Goal: Contribute content

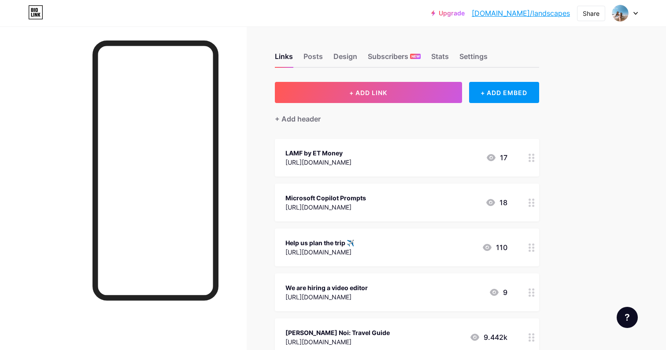
click at [446, 159] on div "LAMF by ET Money [URL][DOMAIN_NAME] 17" at bounding box center [396, 157] width 222 height 20
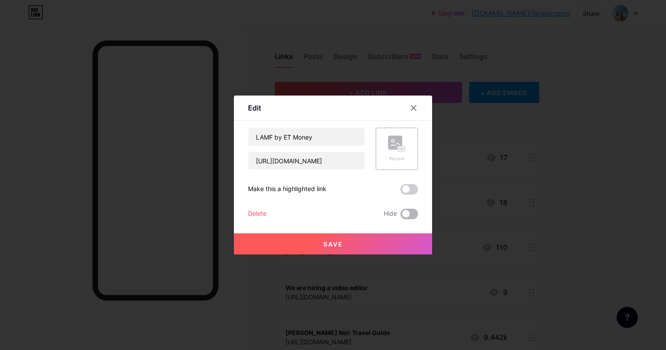
click at [412, 215] on span at bounding box center [409, 214] width 18 height 11
click at [400, 216] on input "checkbox" at bounding box center [400, 216] width 0 height 0
click at [394, 236] on button "Save" at bounding box center [333, 243] width 198 height 21
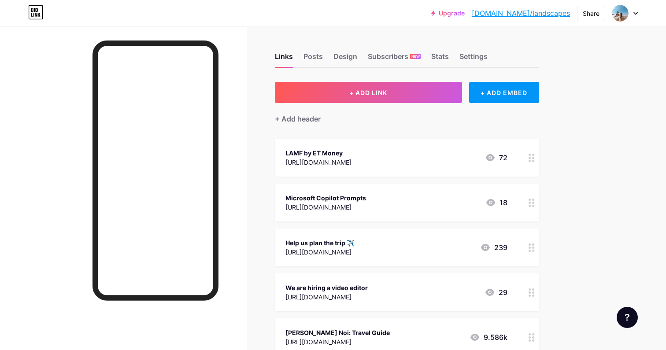
click at [366, 210] on div "[URL][DOMAIN_NAME]" at bounding box center [325, 207] width 81 height 9
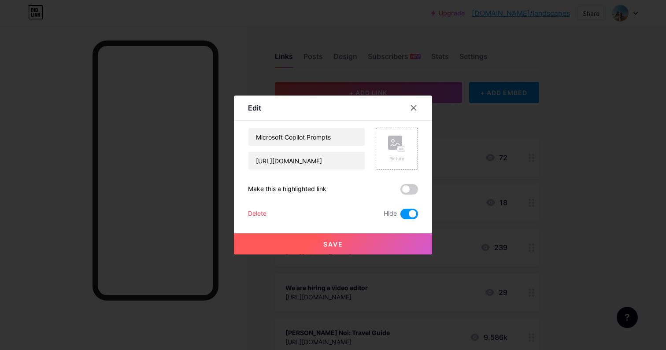
click at [380, 236] on button "Save" at bounding box center [333, 243] width 198 height 21
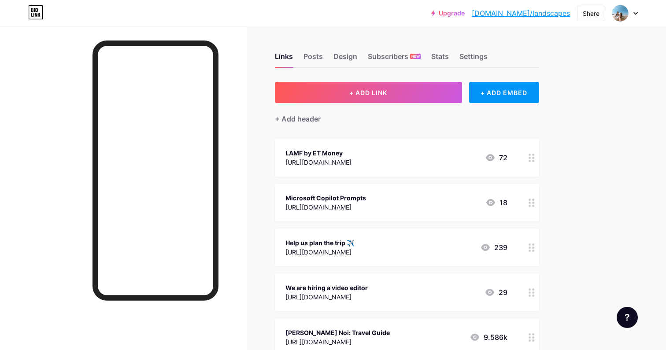
click at [441, 174] on div "LAMF by ET Money [URL][DOMAIN_NAME] 72" at bounding box center [407, 158] width 264 height 38
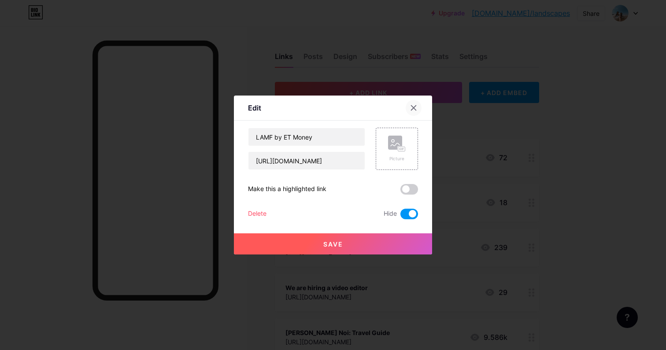
click at [414, 108] on icon at bounding box center [413, 108] width 5 height 5
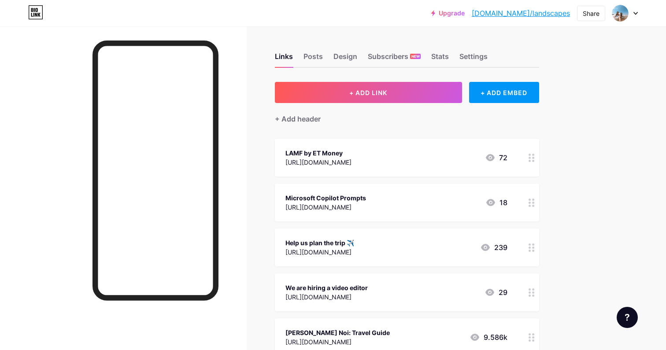
drag, startPoint x: 411, startPoint y: 254, endPoint x: 427, endPoint y: 228, distance: 30.7
drag, startPoint x: 441, startPoint y: 241, endPoint x: 534, endPoint y: 240, distance: 93.3
click at [534, 240] on div "Help us plan the trip ✈️ [URL][DOMAIN_NAME] 239" at bounding box center [407, 248] width 264 height 38
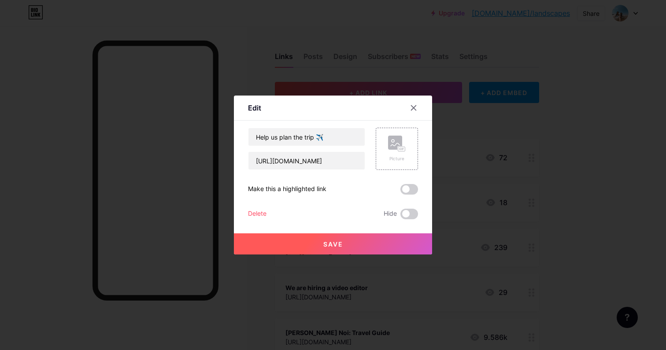
click at [644, 243] on div at bounding box center [333, 175] width 666 height 350
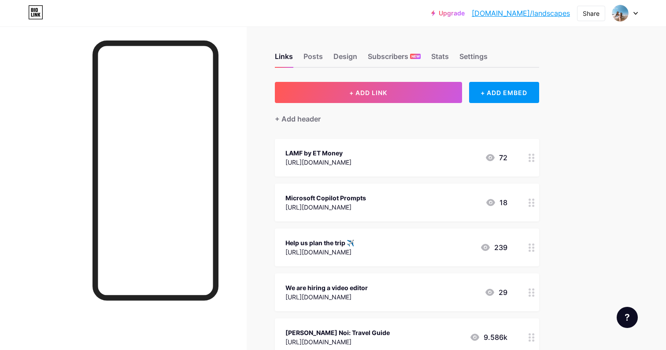
drag, startPoint x: 453, startPoint y: 247, endPoint x: 537, endPoint y: 252, distance: 83.8
click at [537, 252] on div "Help us plan the trip ✈️ [URL][DOMAIN_NAME] 239" at bounding box center [407, 248] width 264 height 38
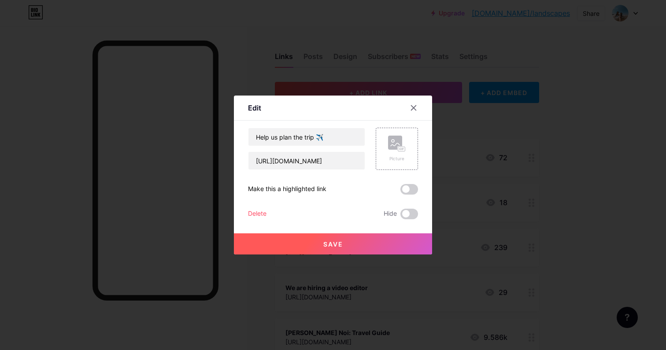
click at [557, 247] on div at bounding box center [333, 175] width 666 height 350
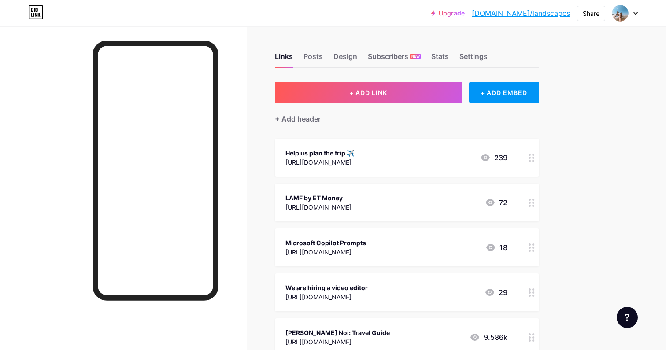
click at [458, 292] on div "We are hiring a video editor [URL][DOMAIN_NAME] 29" at bounding box center [396, 292] width 222 height 20
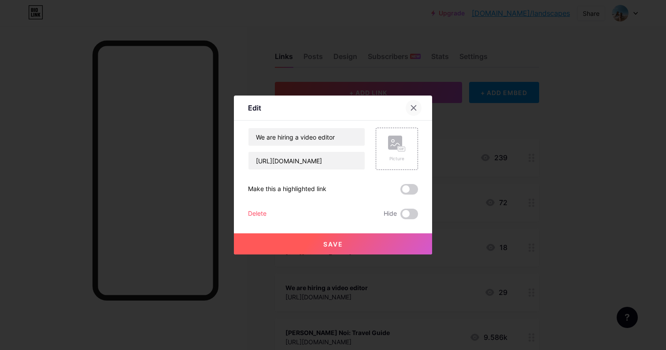
click at [418, 108] on div at bounding box center [414, 108] width 16 height 16
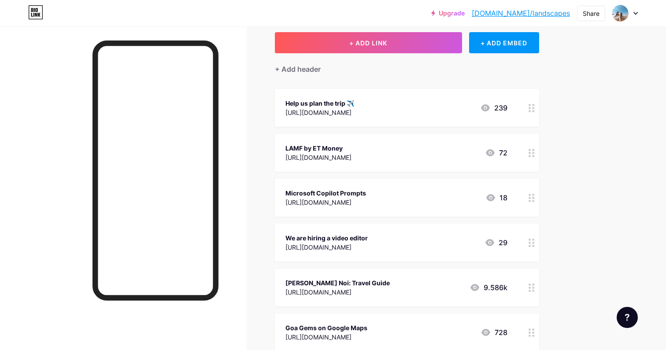
scroll to position [50, 0]
click at [495, 240] on div "29" at bounding box center [495, 242] width 23 height 11
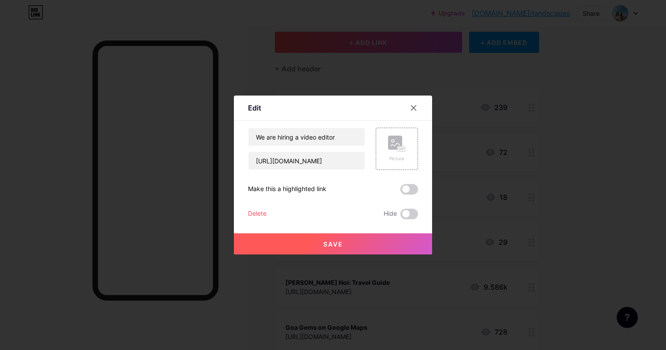
click at [408, 221] on div "Save" at bounding box center [333, 236] width 198 height 35
click at [408, 216] on span at bounding box center [409, 214] width 18 height 11
click at [400, 216] on input "checkbox" at bounding box center [400, 216] width 0 height 0
click at [397, 247] on button "Save" at bounding box center [333, 243] width 198 height 21
click at [590, 250] on div at bounding box center [333, 175] width 666 height 350
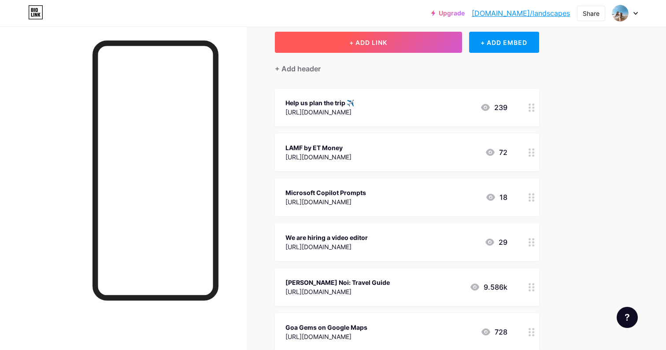
click at [405, 40] on button "+ ADD LINK" at bounding box center [368, 42] width 187 height 21
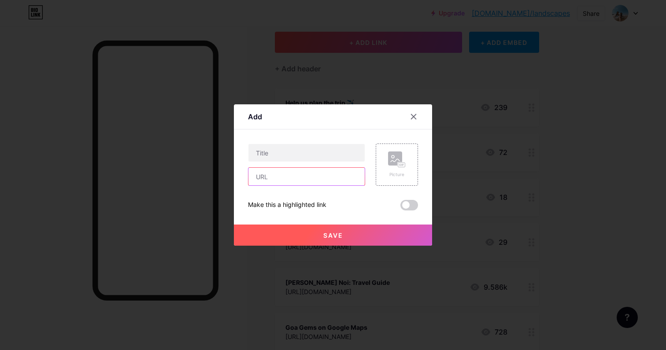
click at [303, 172] on input "text" at bounding box center [306, 177] width 116 height 18
paste input "[URL][DOMAIN_NAME]"
type input "[URL][DOMAIN_NAME]"
click at [317, 152] on input "text" at bounding box center [306, 153] width 116 height 18
drag, startPoint x: 282, startPoint y: 153, endPoint x: 229, endPoint y: 153, distance: 52.8
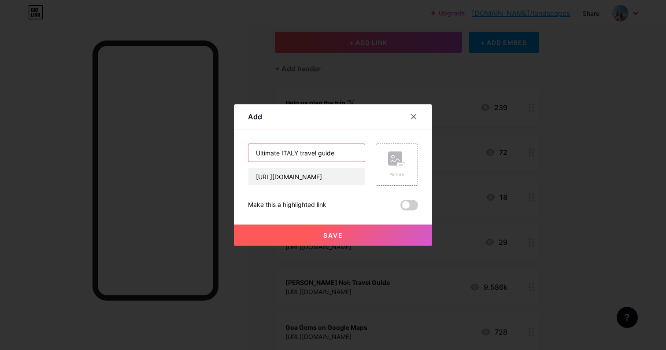
click at [229, 153] on div "Add Content YouTube Play YouTube video without leaving your page. ADD Vimeo Pla…" at bounding box center [333, 175] width 666 height 350
click at [272, 152] on input "ITALY travel guide" at bounding box center [306, 153] width 116 height 18
type input "[GEOGRAPHIC_DATA]: Travel Guide"
click at [332, 245] on button "Save" at bounding box center [333, 235] width 198 height 21
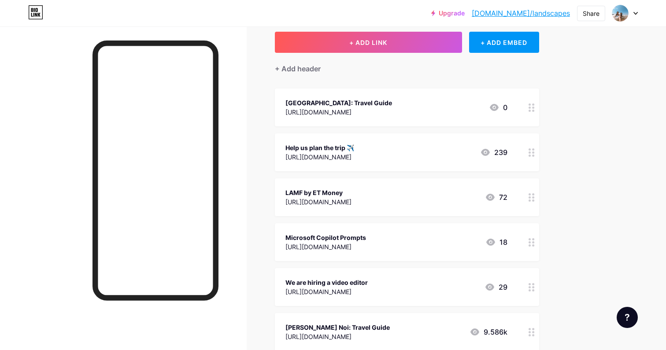
click at [402, 114] on div "[GEOGRAPHIC_DATA]: Travel Guide [URL][DOMAIN_NAME] 0" at bounding box center [396, 107] width 222 height 20
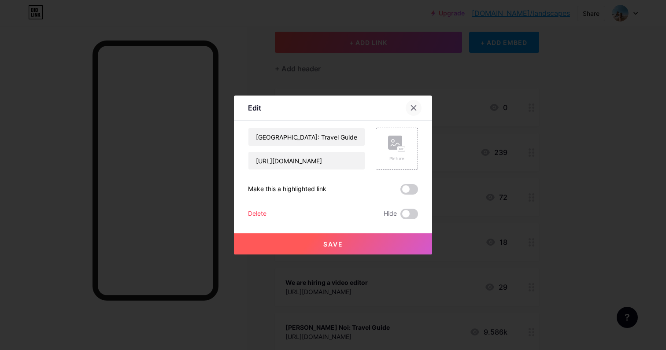
click at [411, 112] on div at bounding box center [414, 108] width 16 height 16
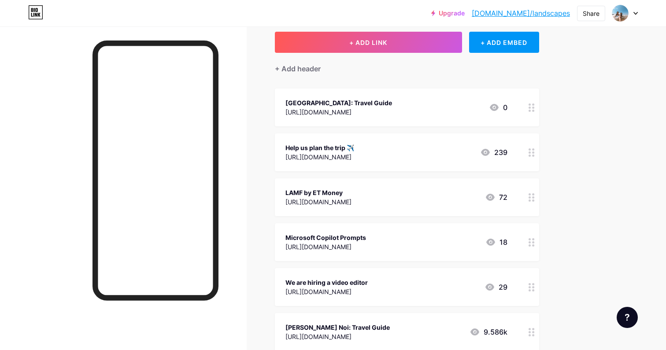
drag, startPoint x: 397, startPoint y: 150, endPoint x: 396, endPoint y: 96, distance: 53.3
drag, startPoint x: 516, startPoint y: 161, endPoint x: 503, endPoint y: 129, distance: 34.2
drag, startPoint x: 466, startPoint y: 151, endPoint x: 486, endPoint y: 114, distance: 42.0
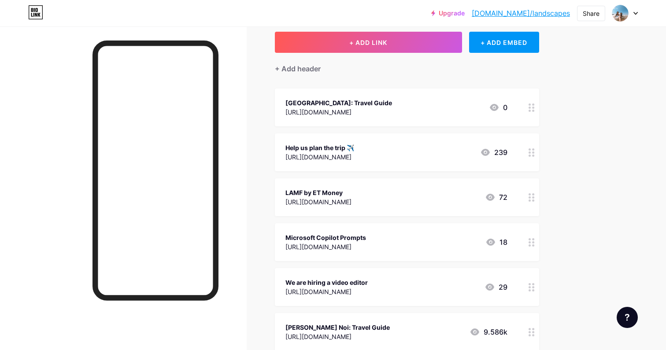
drag, startPoint x: 509, startPoint y: 158, endPoint x: 506, endPoint y: 96, distance: 61.2
click at [492, 102] on icon at bounding box center [494, 107] width 11 height 11
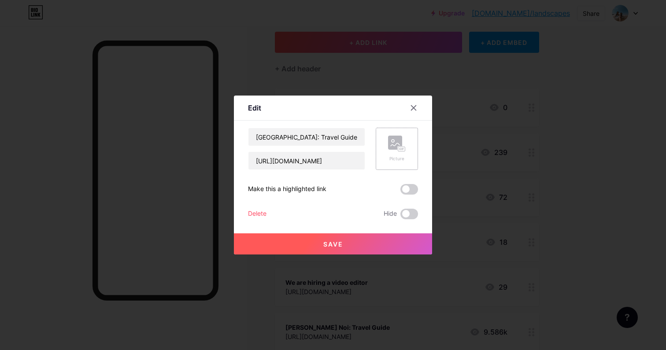
click at [386, 155] on div "Picture" at bounding box center [397, 149] width 42 height 42
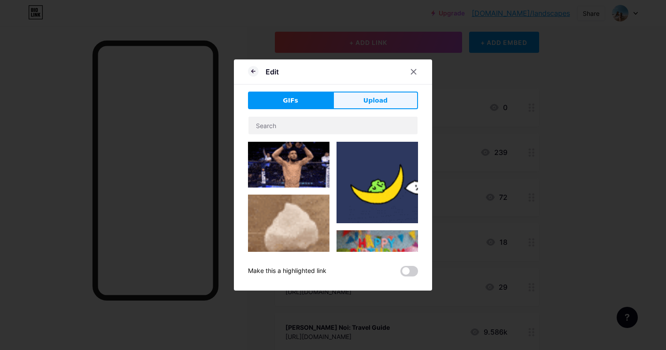
click at [395, 101] on button "Upload" at bounding box center [375, 101] width 85 height 18
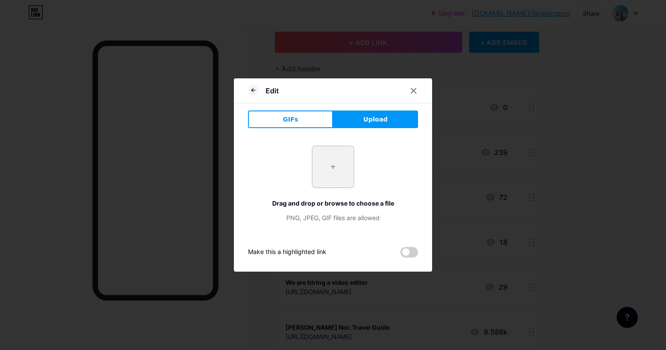
click at [342, 158] on input "file" at bounding box center [332, 166] width 41 height 41
type input "C:\fakepath\F840A0B3-B233-47DD-9FD4-D005A8CB7DE4.JPG"
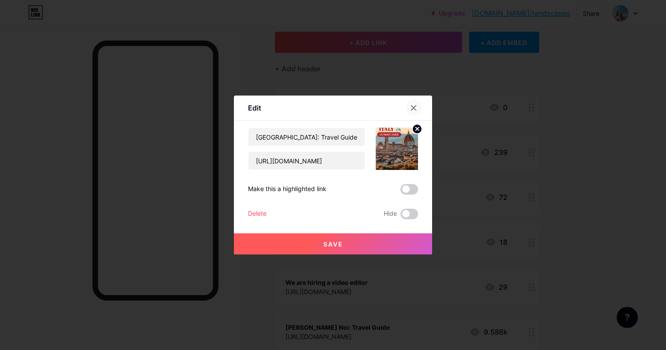
click at [413, 109] on icon at bounding box center [413, 107] width 7 height 7
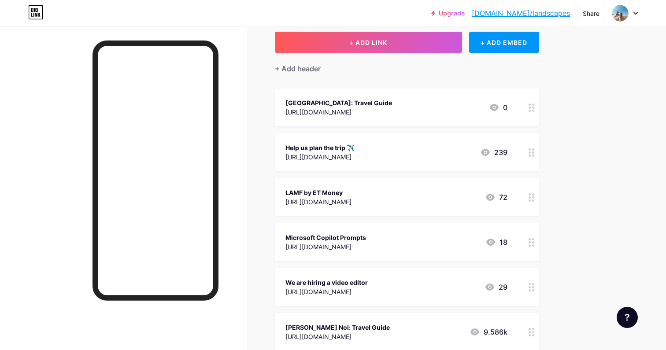
click at [443, 112] on div "[GEOGRAPHIC_DATA]: Travel Guide [URL][DOMAIN_NAME] 0" at bounding box center [396, 107] width 222 height 20
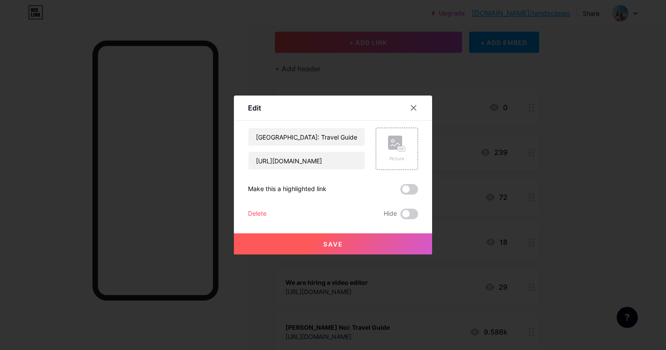
click at [579, 110] on div at bounding box center [333, 175] width 666 height 350
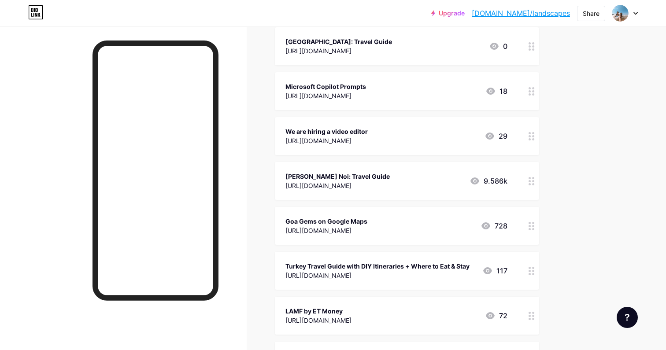
scroll to position [151, 0]
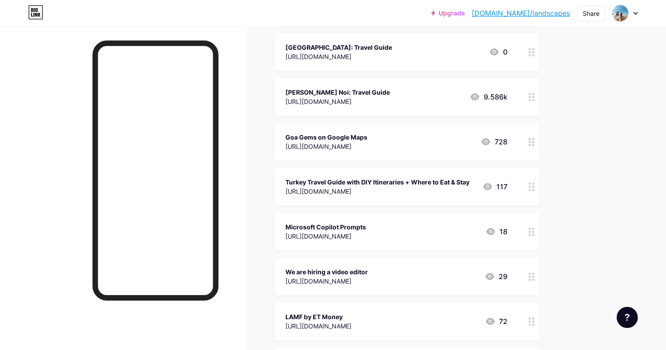
click at [402, 50] on div "[GEOGRAPHIC_DATA]: Travel Guide [URL][DOMAIN_NAME] 0" at bounding box center [396, 52] width 222 height 20
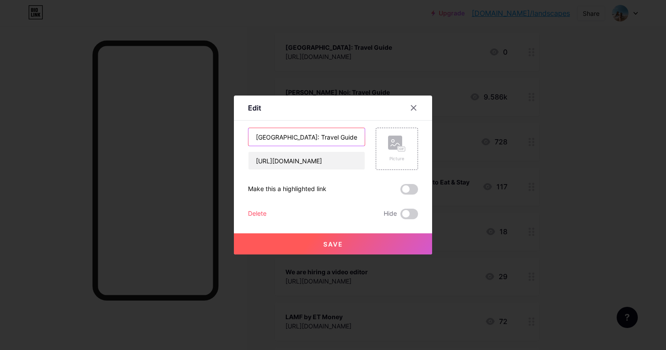
click at [262, 138] on input "[GEOGRAPHIC_DATA]: Travel Guide" at bounding box center [306, 137] width 116 height 18
type input "[GEOGRAPHIC_DATA]: Travel Guide"
click at [290, 232] on div "Save" at bounding box center [333, 236] width 198 height 35
click at [290, 238] on button "Save" at bounding box center [333, 243] width 198 height 21
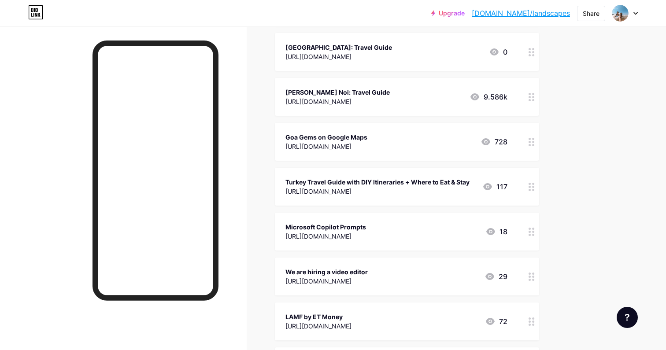
click at [388, 50] on div "[GEOGRAPHIC_DATA]: Travel Guide [URL][DOMAIN_NAME] 0" at bounding box center [396, 52] width 222 height 20
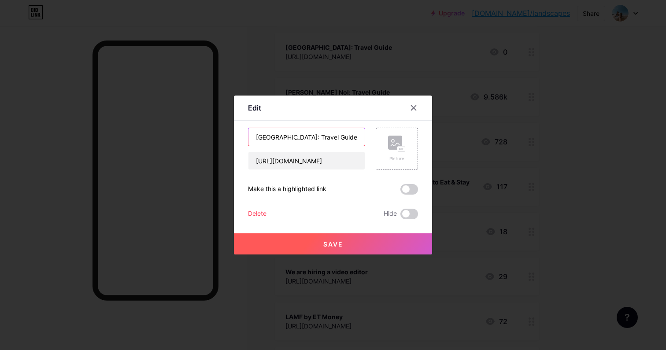
click at [323, 139] on input "[GEOGRAPHIC_DATA]: Travel Guide" at bounding box center [306, 137] width 116 height 18
click at [312, 141] on input "[GEOGRAPHIC_DATA]: Travel Guide 🍕" at bounding box center [306, 137] width 116 height 18
click at [311, 136] on input "[GEOGRAPHIC_DATA]: Travel Guide 🍕" at bounding box center [306, 137] width 116 height 18
type input "[GEOGRAPHIC_DATA]: Travel Guide 🇮🇹🍕"
click at [331, 243] on span "Save" at bounding box center [333, 243] width 20 height 7
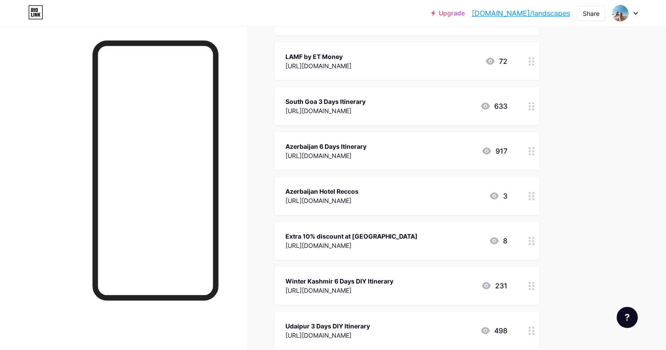
scroll to position [424, 0]
